Goal: Obtain resource: Download file/media

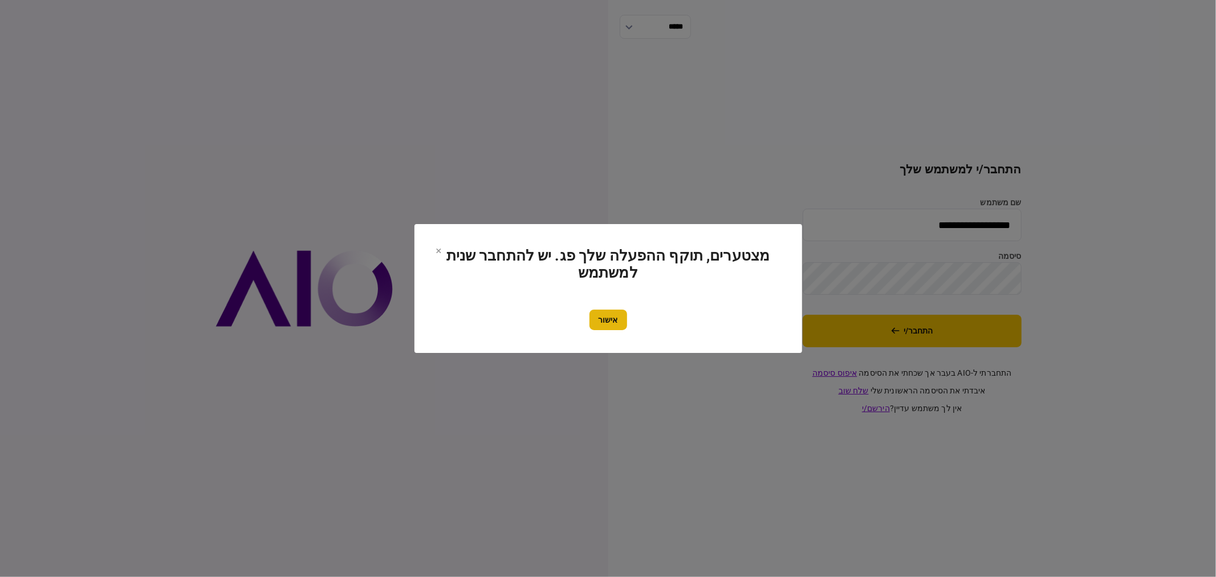
click at [612, 312] on button "אישור" at bounding box center [608, 319] width 38 height 21
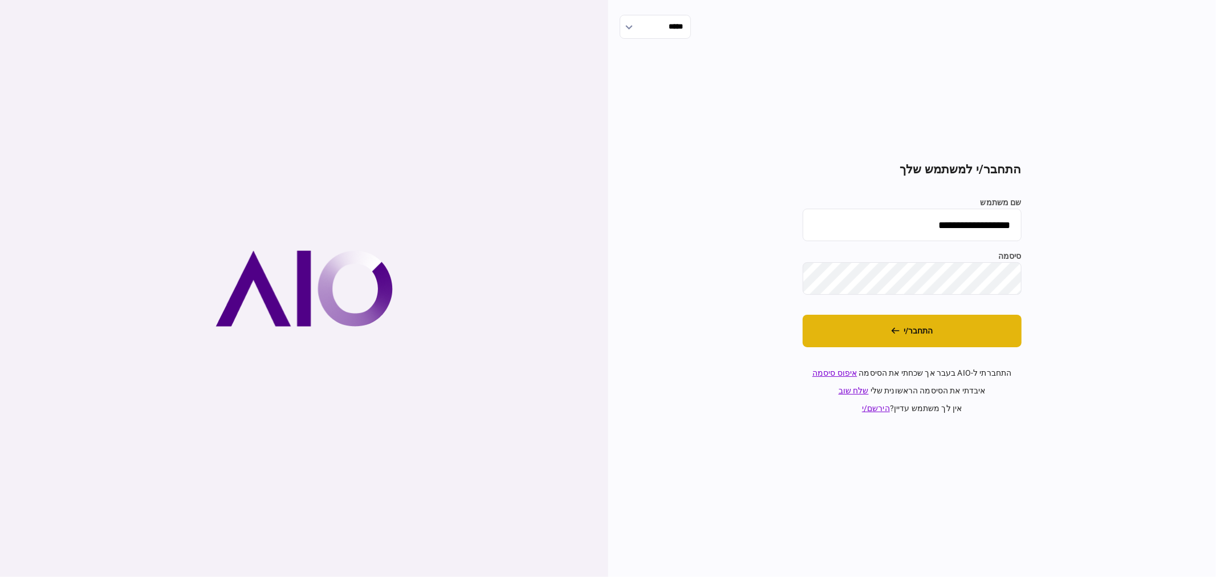
click at [866, 331] on button "התחבר/י" at bounding box center [912, 331] width 219 height 32
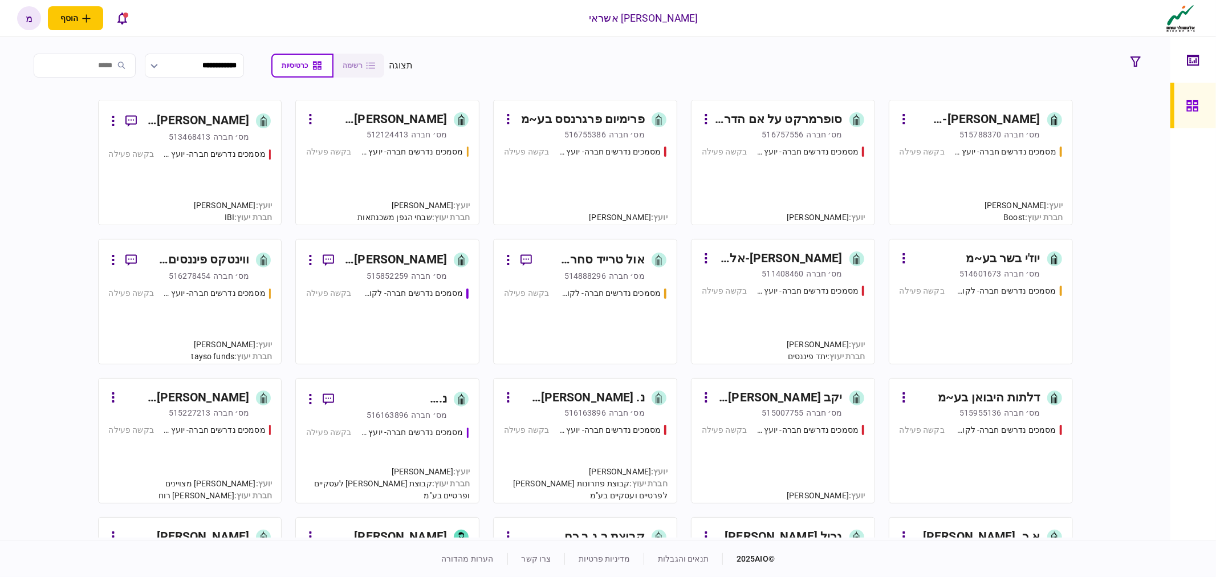
click at [759, 58] on section "**********" at bounding box center [586, 65] width 1122 height 28
click at [958, 195] on div "מסמכים נדרשים חברה- יועץ - תהליך חברה בקשה פעילה" at bounding box center [980, 180] width 162 height 69
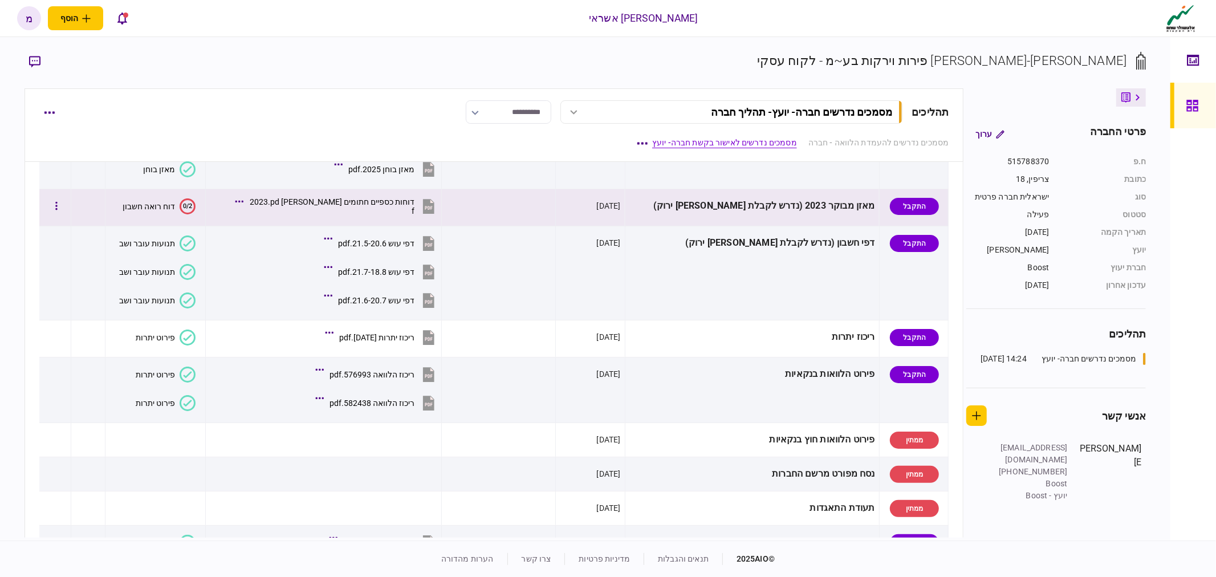
scroll to position [253, 0]
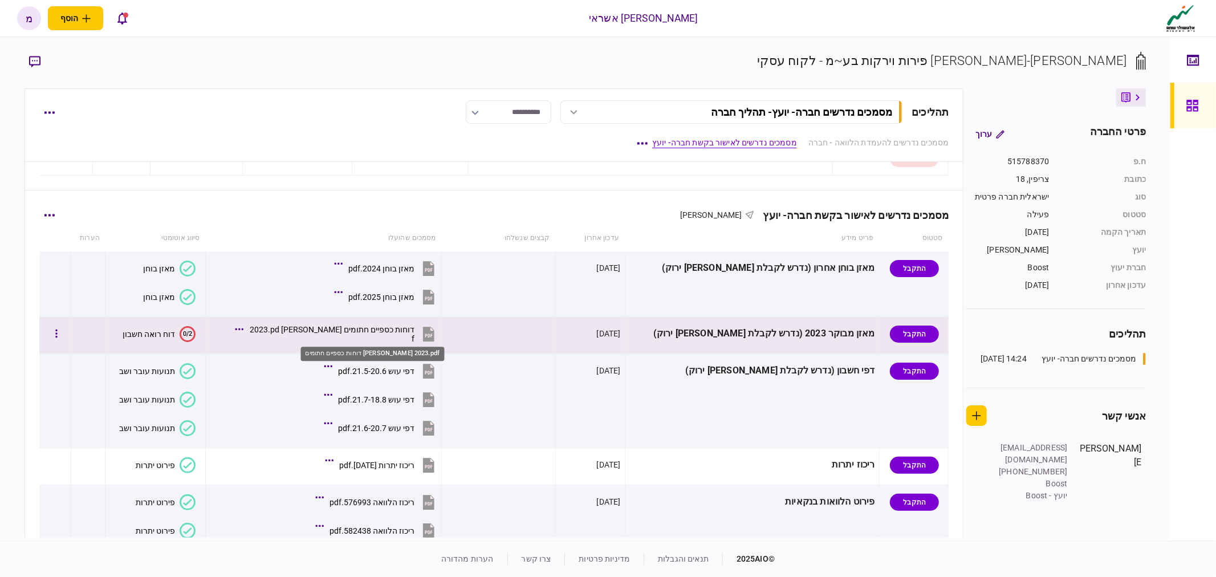
click at [407, 334] on div "דוחות כספיים חתומים יהודה בב 2023.pdf" at bounding box center [331, 334] width 165 height 18
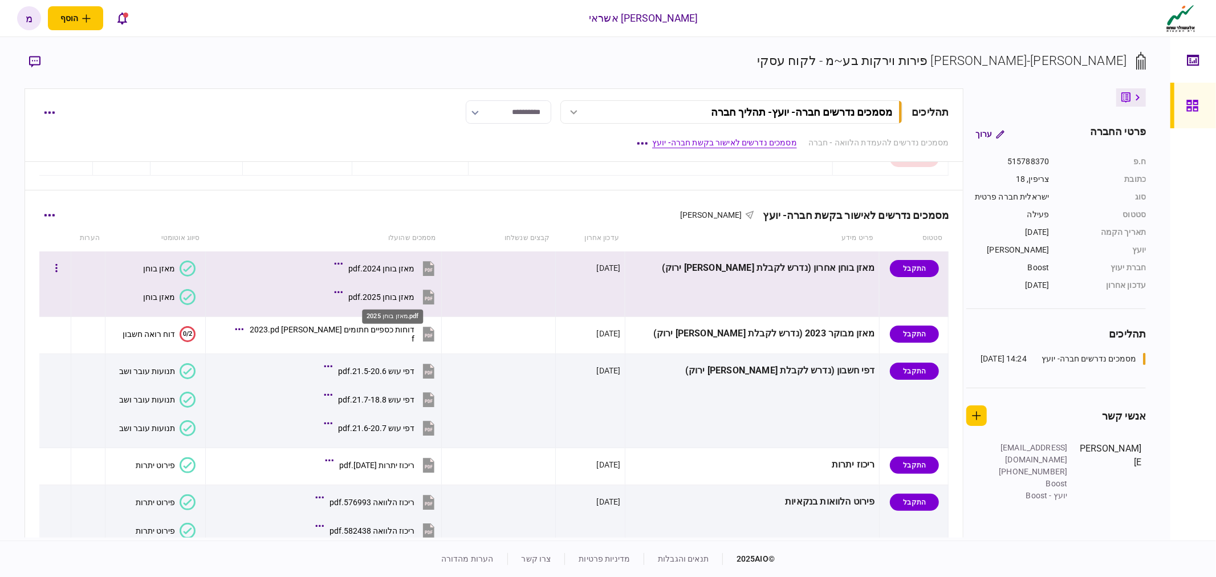
click at [412, 298] on div "מאזן בוחן 2025.pdf" at bounding box center [381, 296] width 66 height 9
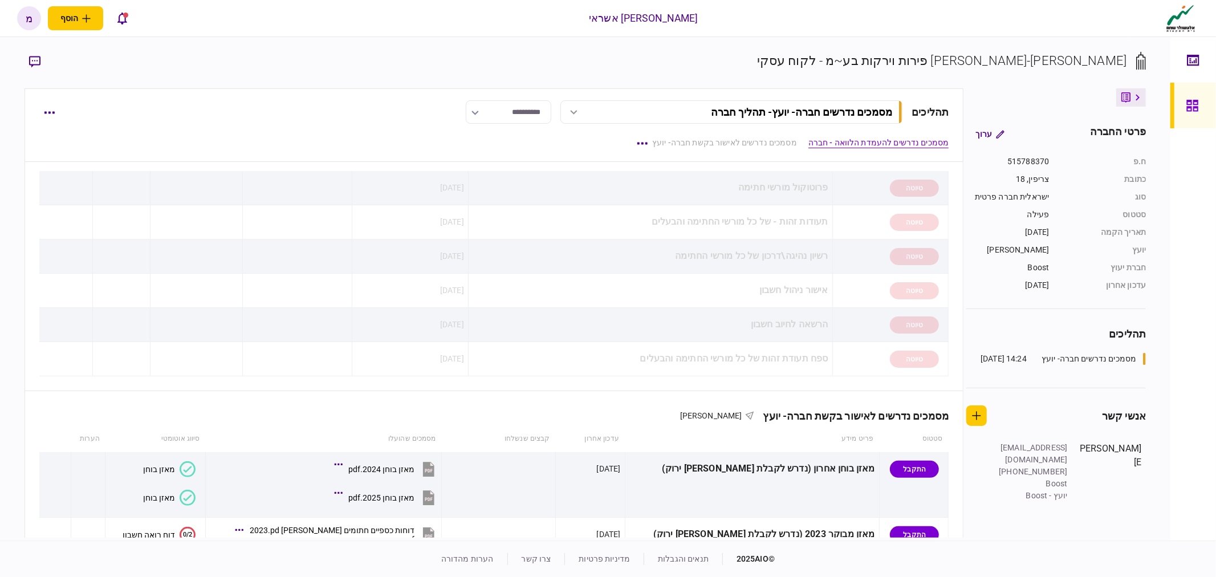
scroll to position [0, 0]
